Goal: Transaction & Acquisition: Obtain resource

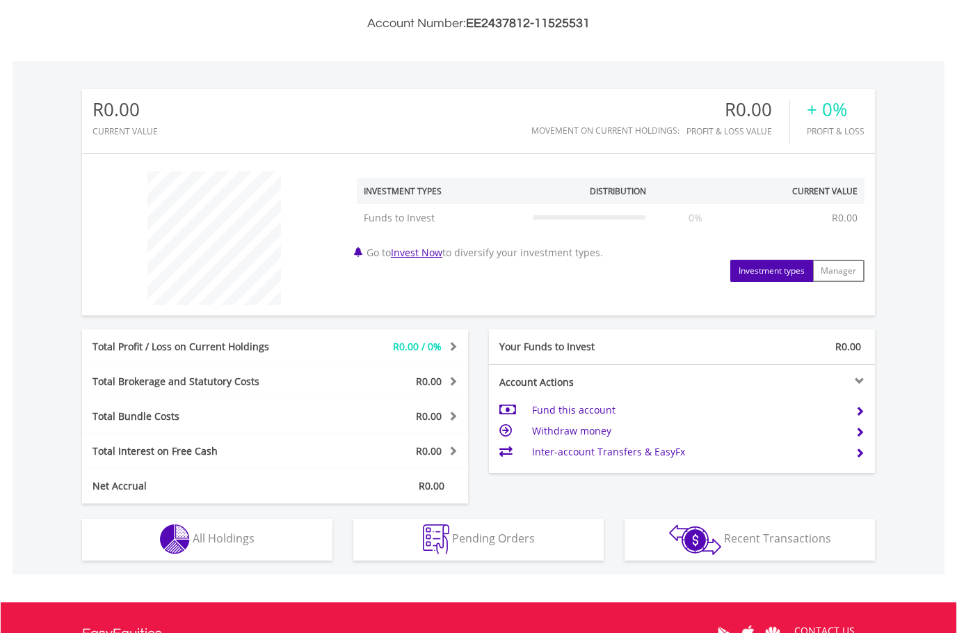
scroll to position [432, 0]
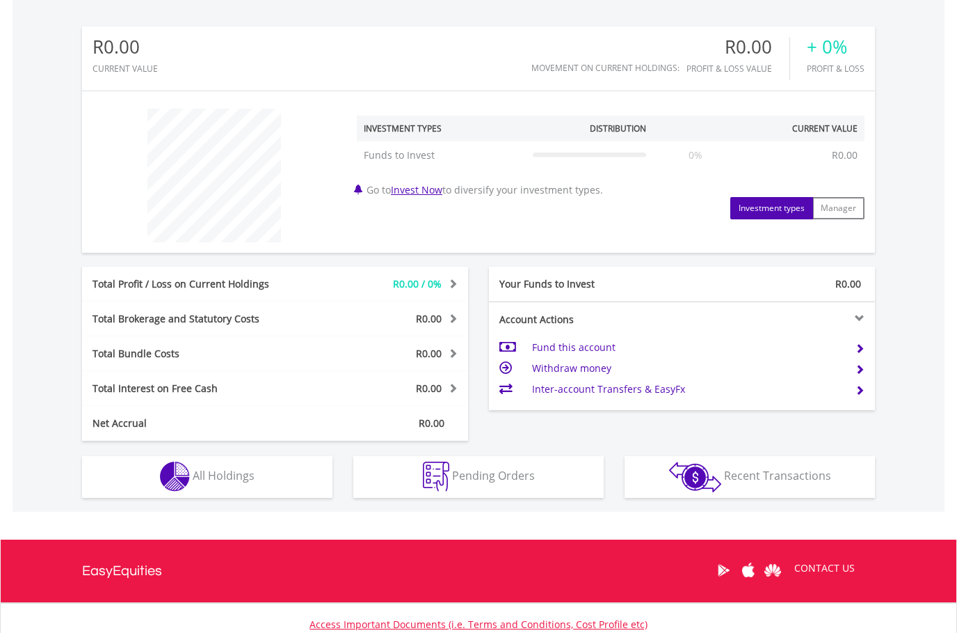
click at [453, 320] on span at bounding box center [451, 318] width 13 height 10
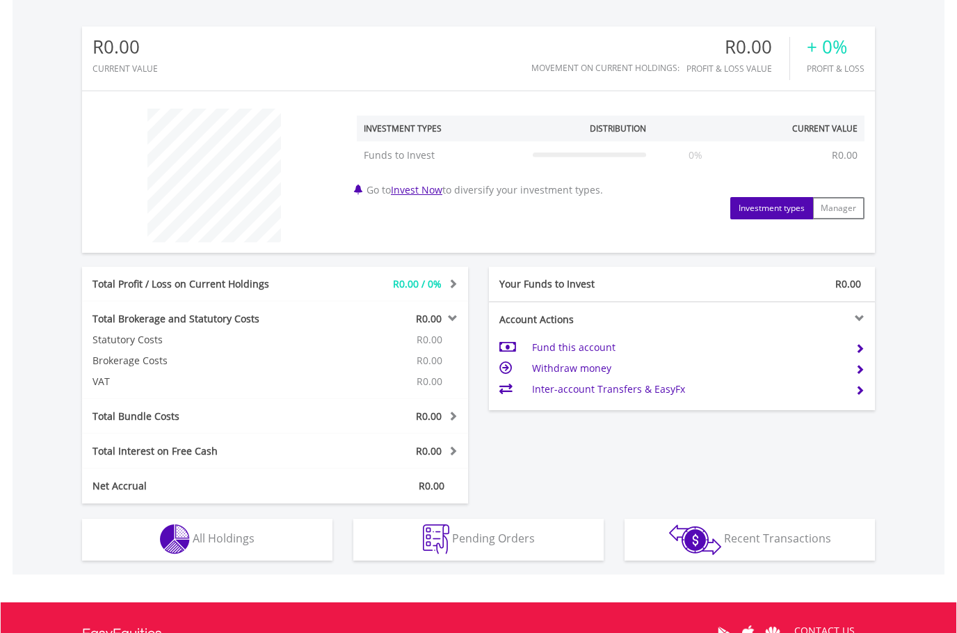
click at [452, 283] on span at bounding box center [451, 283] width 13 height 10
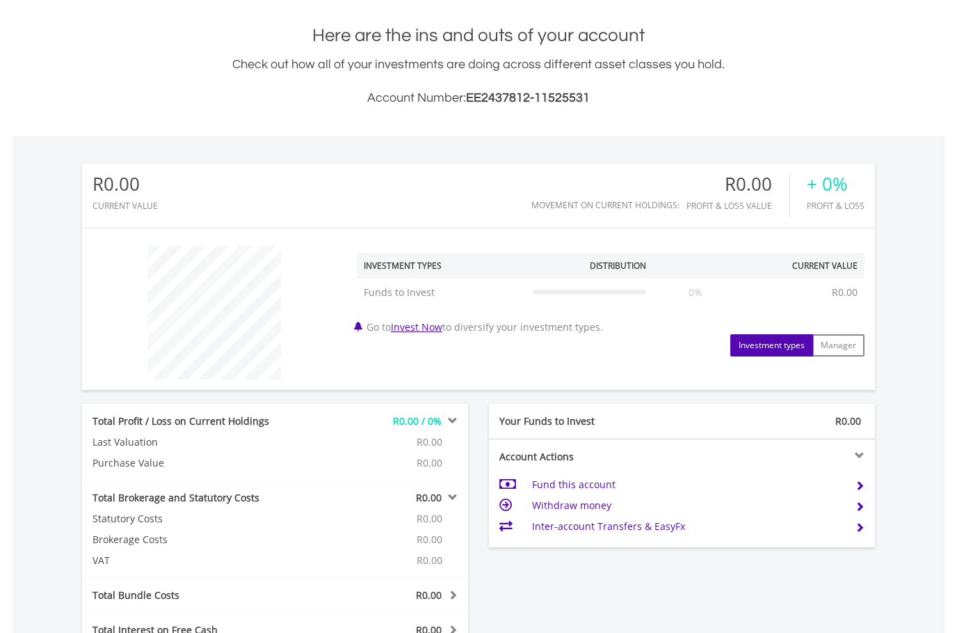
scroll to position [286, 0]
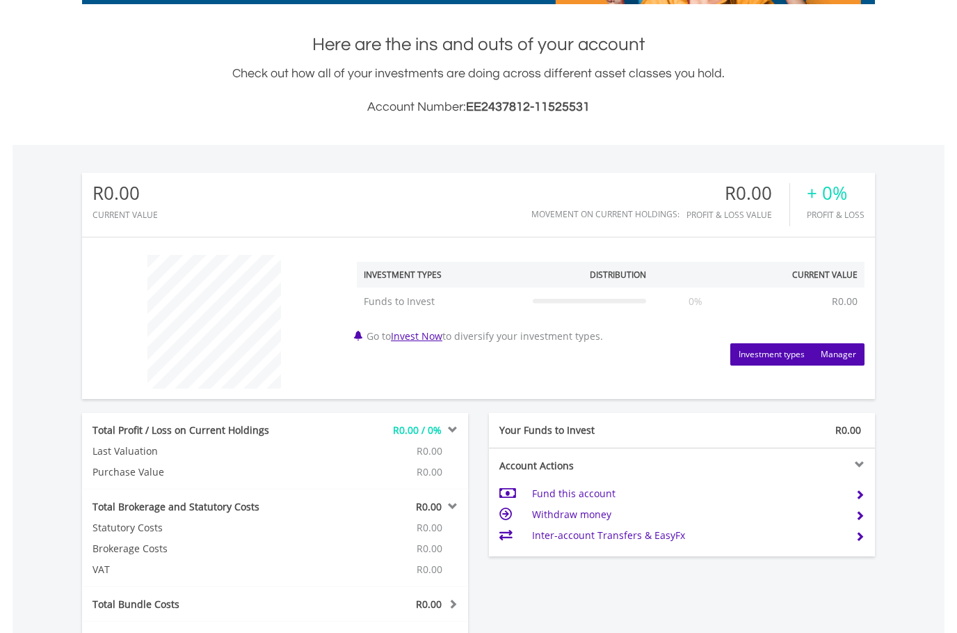
click at [831, 356] on button "Manager" at bounding box center [839, 354] width 52 height 22
click at [791, 356] on button "Investment types" at bounding box center [772, 354] width 83 height 22
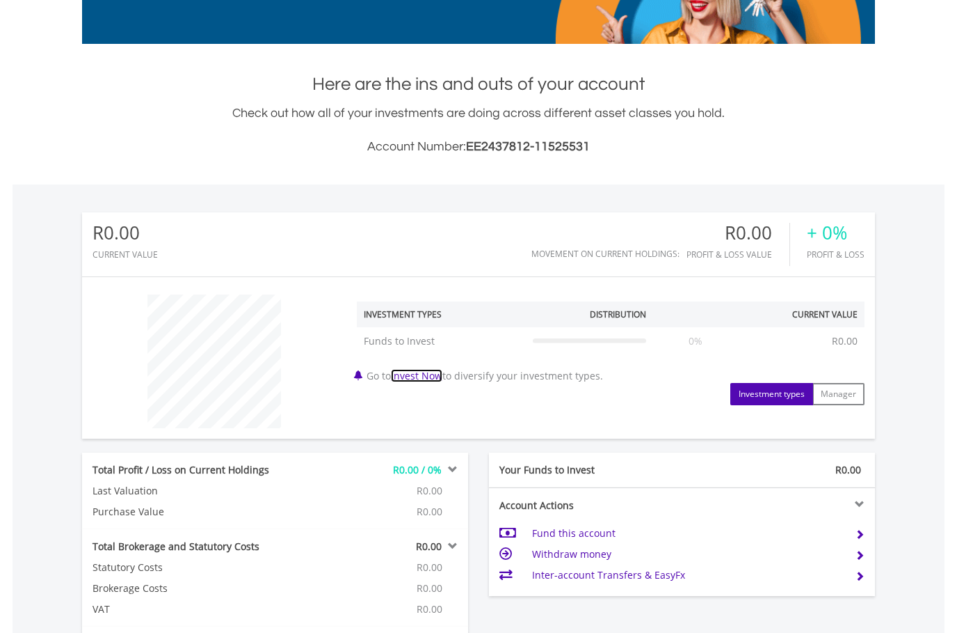
click at [420, 376] on link "Invest Now" at bounding box center [416, 375] width 51 height 13
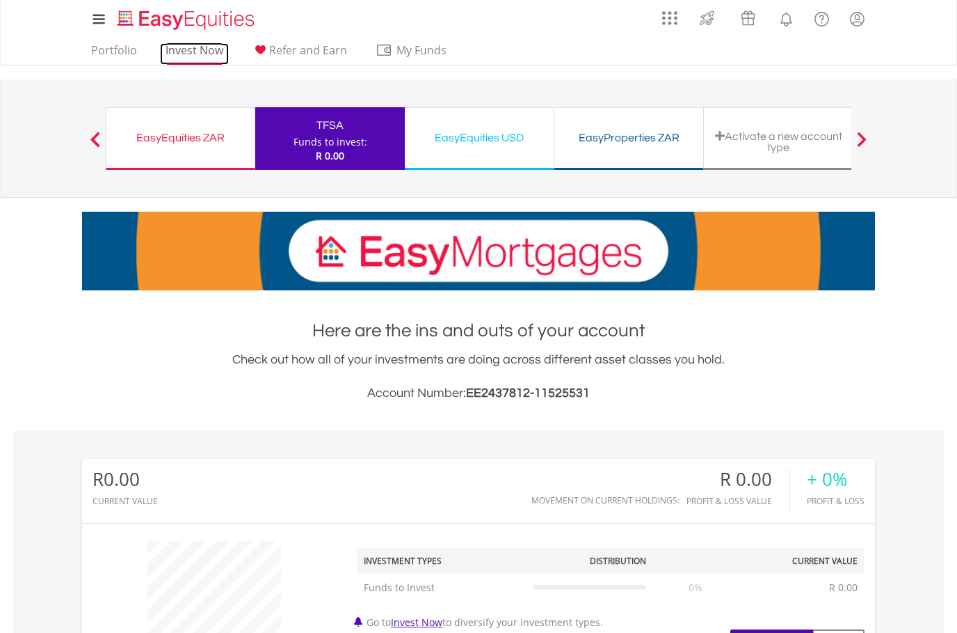
click at [205, 52] on link "Invest Now" at bounding box center [194, 54] width 69 height 22
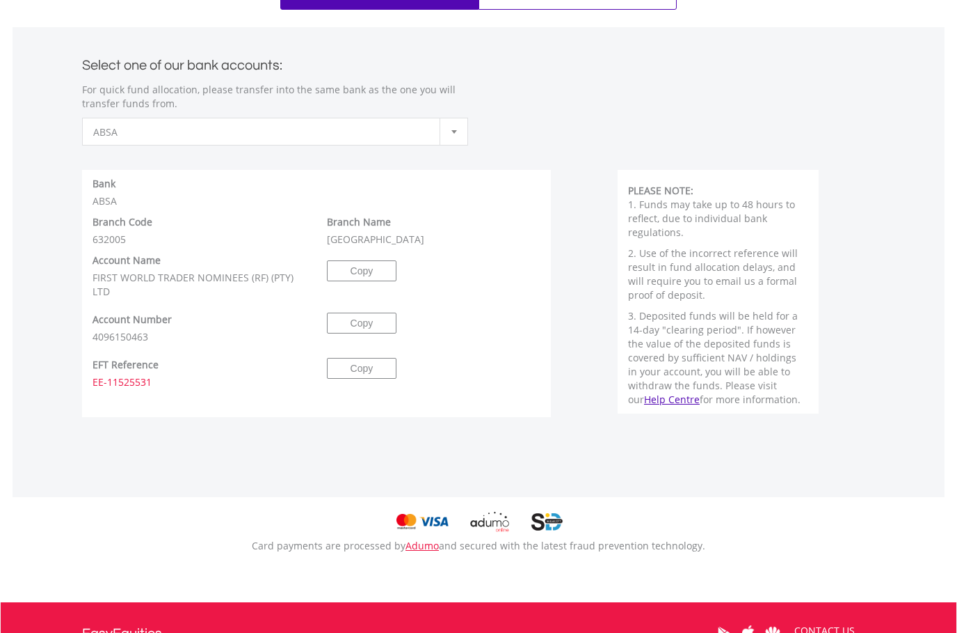
scroll to position [623, 0]
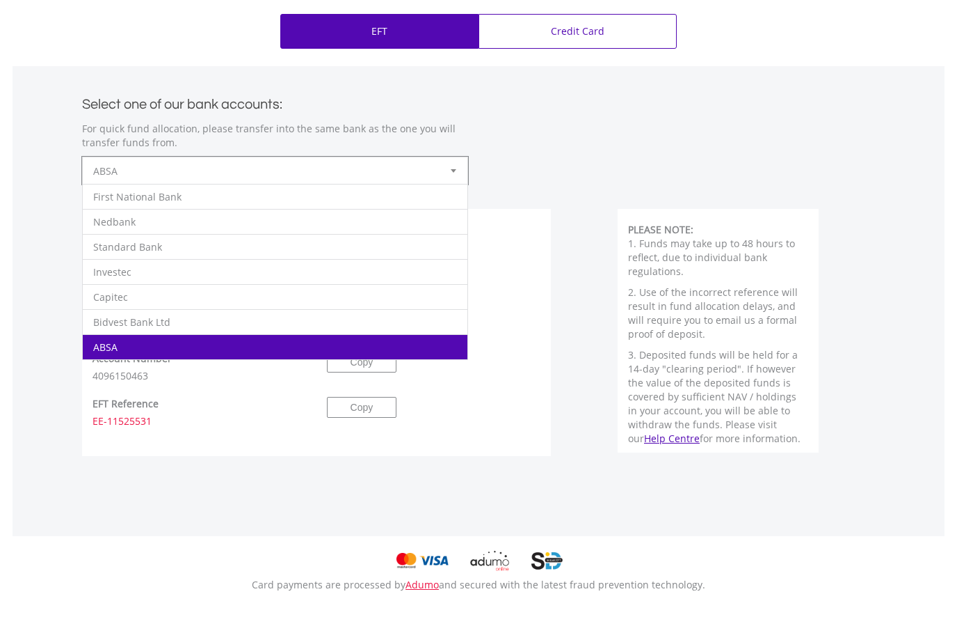
click at [450, 168] on div at bounding box center [454, 170] width 28 height 26
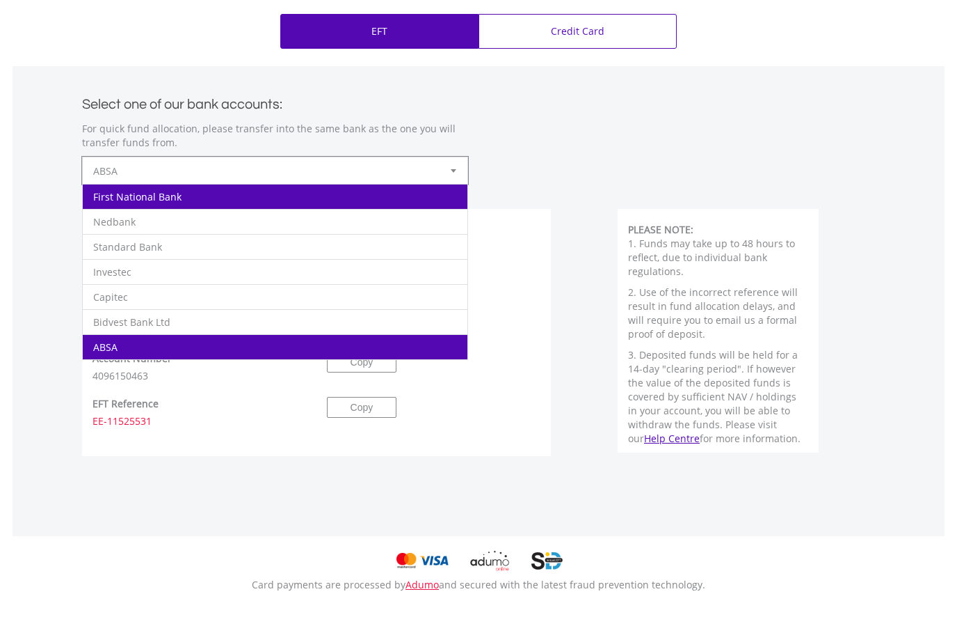
click at [169, 193] on li "First National Bank" at bounding box center [275, 196] width 385 height 25
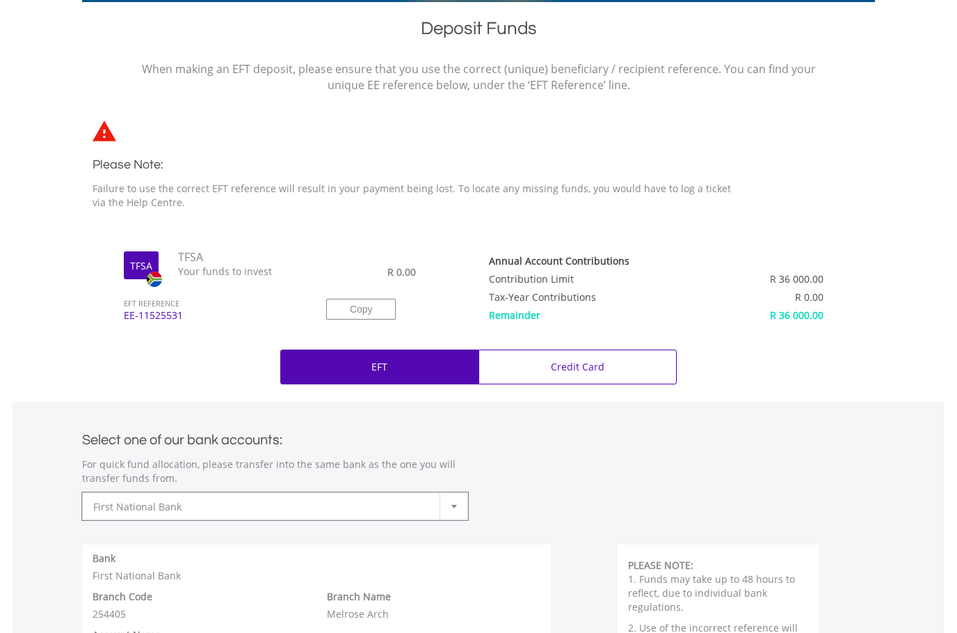
scroll to position [297, 0]
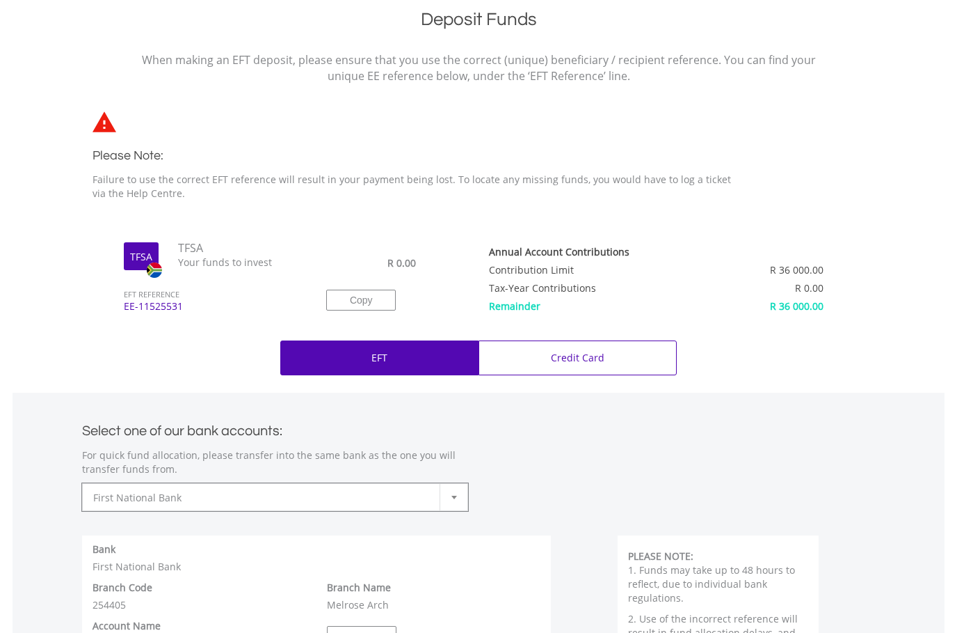
click at [170, 308] on span "EE-11525531" at bounding box center [209, 312] width 192 height 26
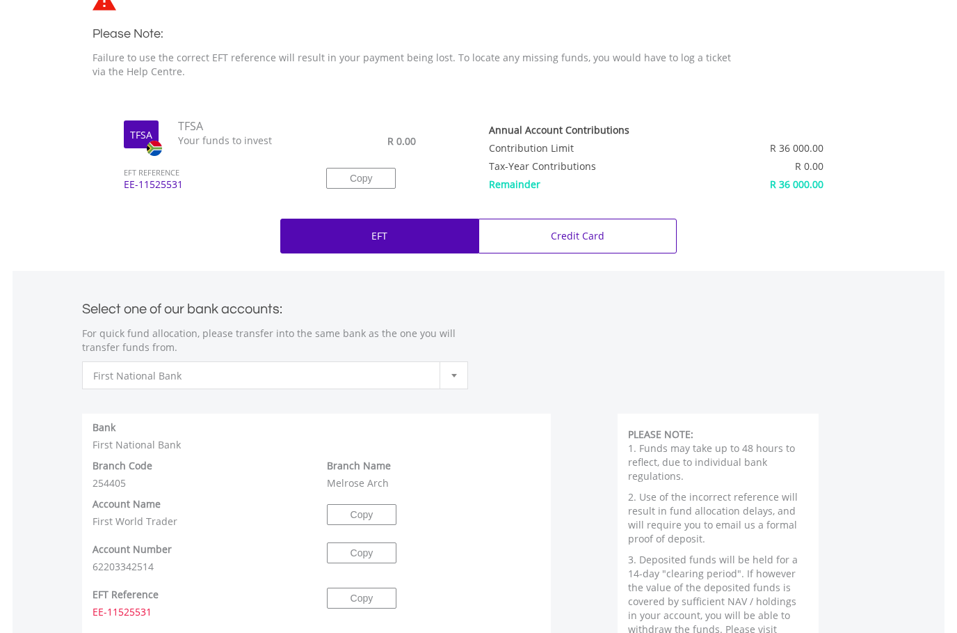
scroll to position [562, 0]
